Goal: Information Seeking & Learning: Learn about a topic

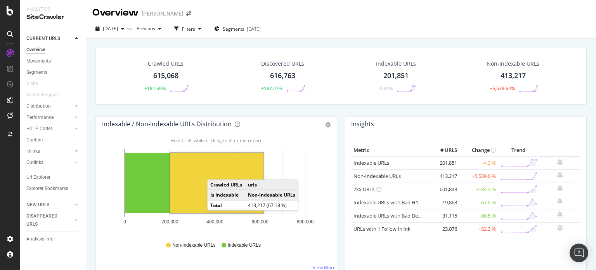
click at [215, 171] on rect "A chart." at bounding box center [216, 182] width 93 height 61
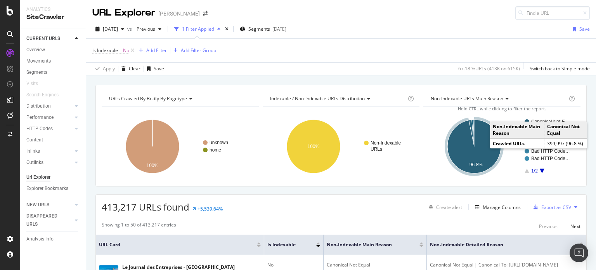
click at [455, 146] on icon "A chart." at bounding box center [474, 146] width 54 height 54
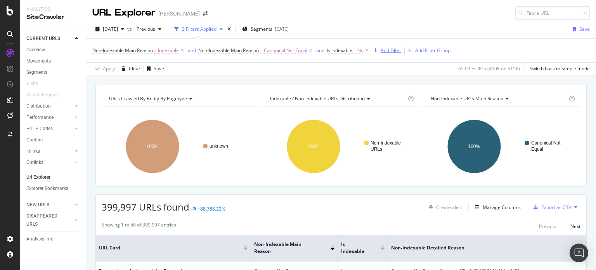
click at [391, 50] on div "Add Filter" at bounding box center [390, 50] width 21 height 7
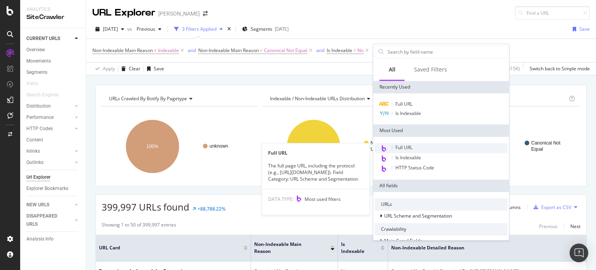
click at [410, 148] on span "Full URL" at bounding box center [403, 147] width 17 height 7
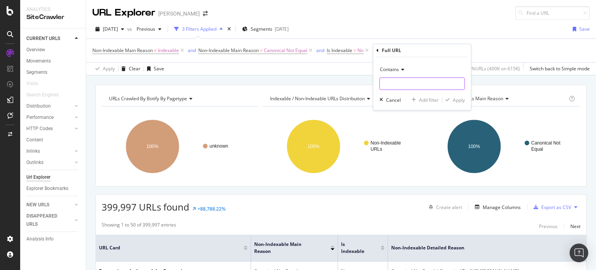
click at [396, 84] on input "text" at bounding box center [422, 84] width 85 height 12
type input "="
click at [458, 99] on div "Apply" at bounding box center [459, 100] width 12 height 7
click at [408, 51] on span "^.*=.*$" at bounding box center [413, 50] width 16 height 11
click at [525, 52] on div "Non-Indexable Main Reason ≠ Indexable and Non-Indexable Main Reason = Canonical…" at bounding box center [340, 50] width 497 height 23
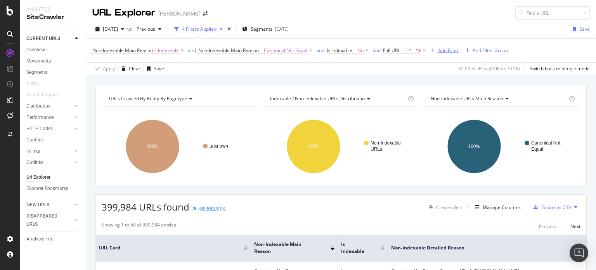
click at [455, 49] on div "Add Filter" at bounding box center [448, 50] width 21 height 7
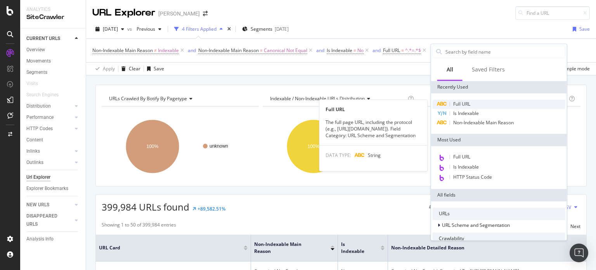
click at [464, 105] on span "Full URL" at bounding box center [461, 103] width 17 height 7
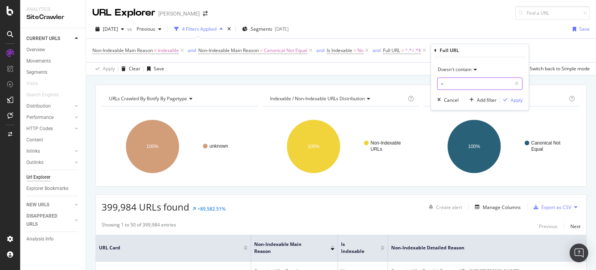
click at [460, 83] on input "=" at bounding box center [473, 84] width 73 height 12
type input "page="
click at [521, 99] on div "Apply" at bounding box center [516, 100] width 12 height 7
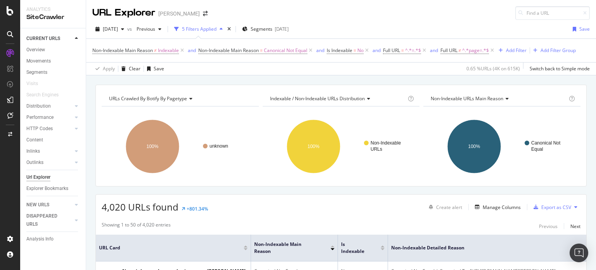
scroll to position [78, 0]
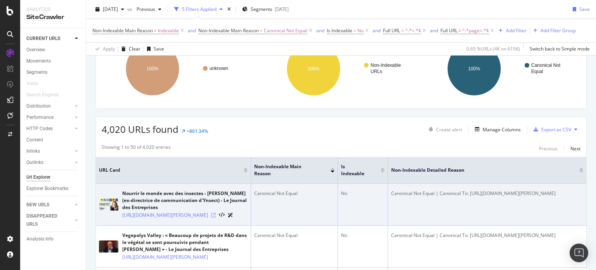
click at [216, 217] on icon at bounding box center [213, 215] width 5 height 5
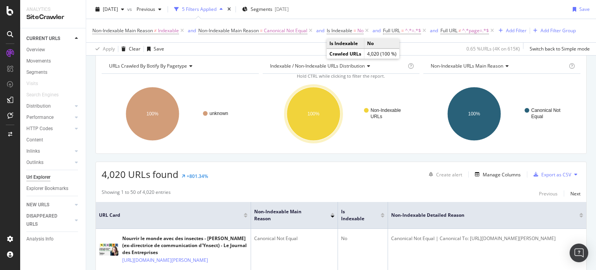
scroll to position [0, 0]
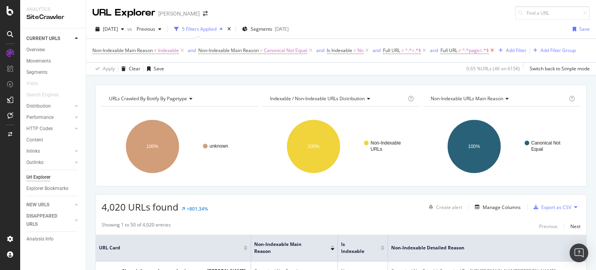
click at [495, 50] on icon at bounding box center [492, 51] width 7 height 8
click at [416, 51] on span "^.*=.*$" at bounding box center [413, 50] width 16 height 11
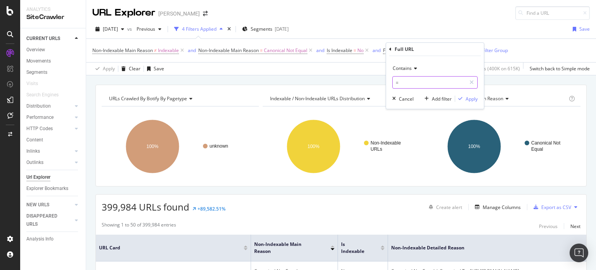
click at [396, 81] on input "=" at bounding box center [429, 82] width 73 height 12
type input "edition="
click at [416, 52] on span "^.*=.*$" at bounding box center [413, 50] width 16 height 11
click at [396, 81] on input "=" at bounding box center [429, 82] width 73 height 12
type input "edition="
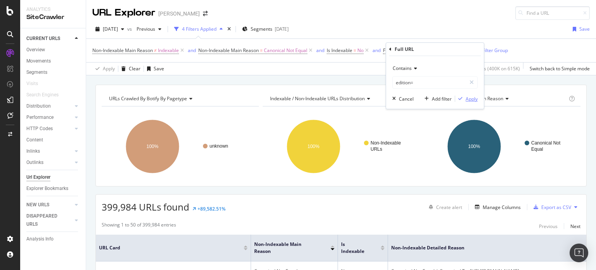
click at [467, 98] on div "Apply" at bounding box center [471, 98] width 12 height 7
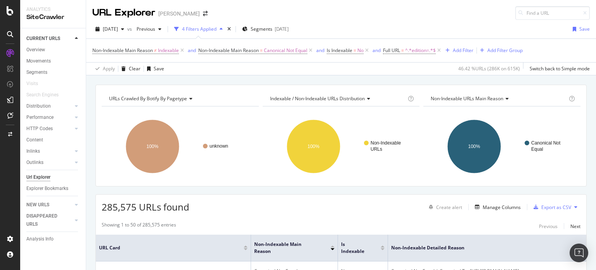
click at [493, 98] on span "Non-Indexable URLs Main Reason" at bounding box center [467, 98] width 73 height 7
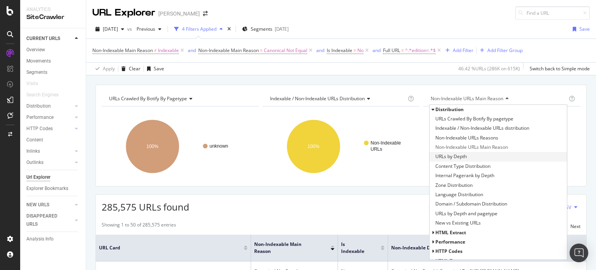
click at [453, 154] on span "URLs by Depth" at bounding box center [450, 156] width 31 height 8
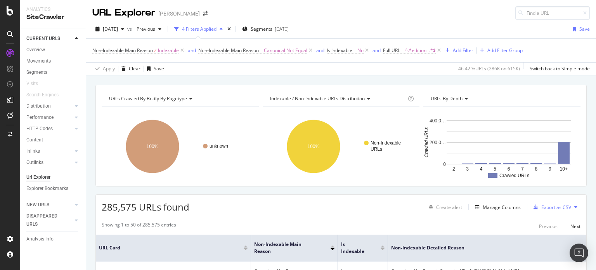
click at [452, 168] on text "2" at bounding box center [453, 168] width 3 height 5
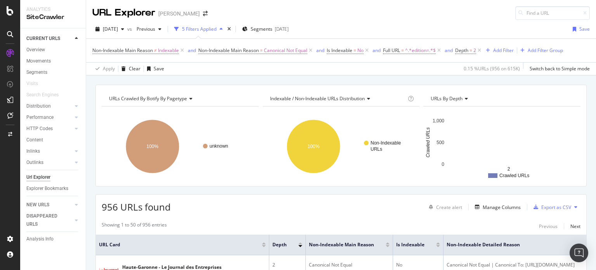
scroll to position [116, 0]
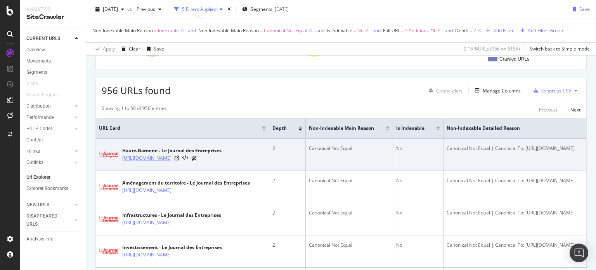
click at [171, 159] on link "[URL][DOMAIN_NAME]" at bounding box center [146, 158] width 49 height 8
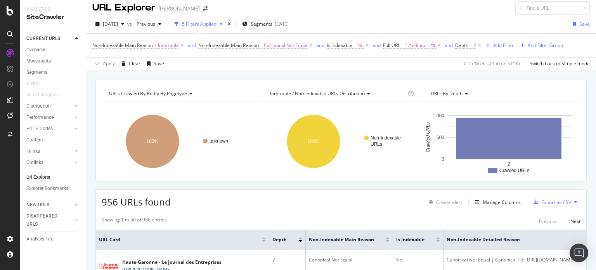
scroll to position [0, 0]
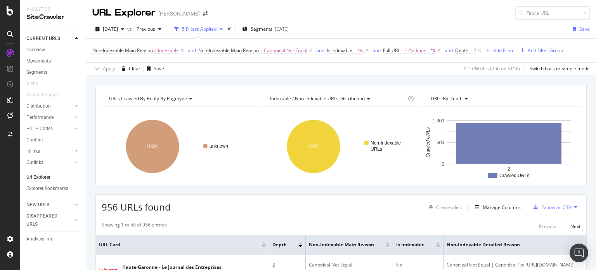
drag, startPoint x: 39, startPoint y: 48, endPoint x: 142, endPoint y: 40, distance: 103.1
click at [39, 48] on div "Overview" at bounding box center [35, 50] width 19 height 8
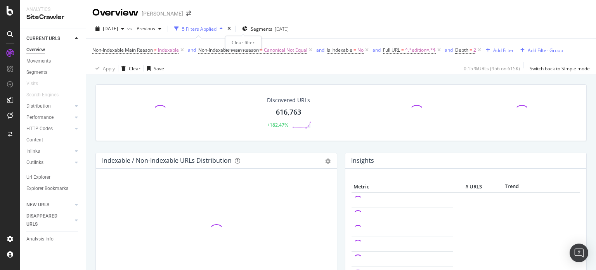
drag, startPoint x: 244, startPoint y: 28, endPoint x: 273, endPoint y: 42, distance: 32.1
click at [231, 28] on icon "times" at bounding box center [228, 28] width 3 height 5
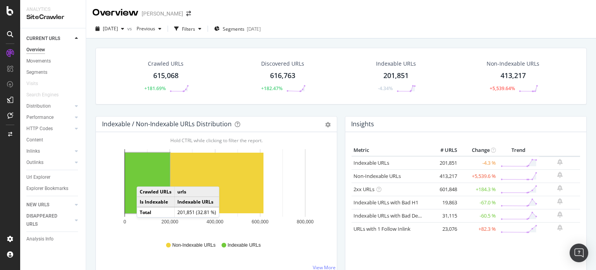
click at [144, 178] on rect "A chart." at bounding box center [147, 182] width 45 height 61
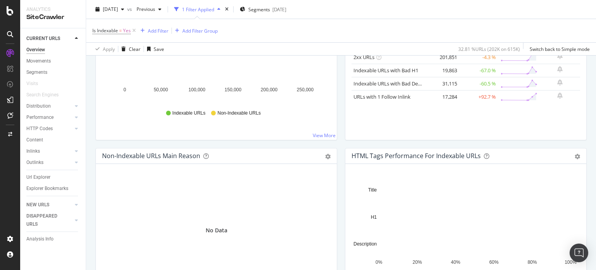
scroll to position [116, 0]
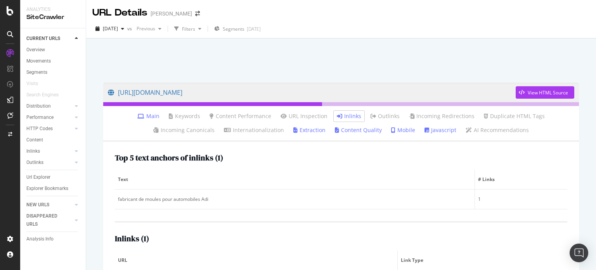
scroll to position [40, 0]
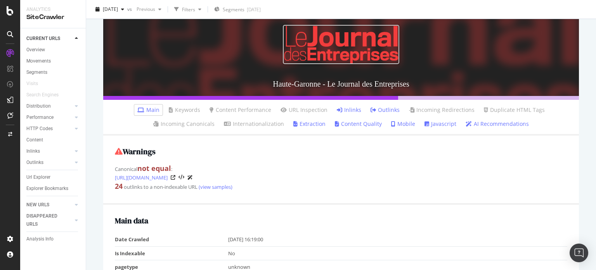
scroll to position [39, 0]
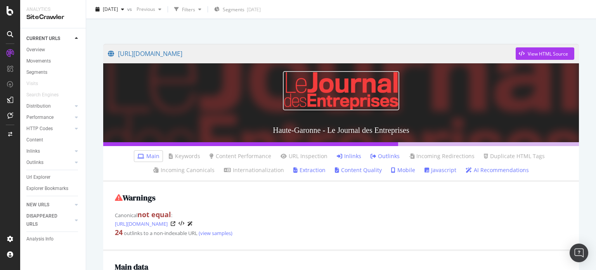
click at [341, 155] on link "Inlinks" at bounding box center [349, 156] width 24 height 8
